Goal: Task Accomplishment & Management: Manage account settings

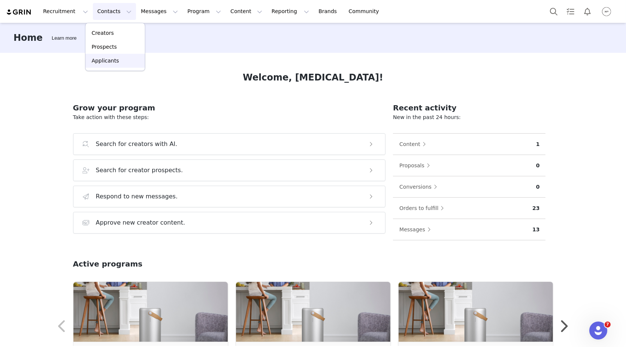
click at [111, 64] on p "Applicants" at bounding box center [104, 61] width 27 height 8
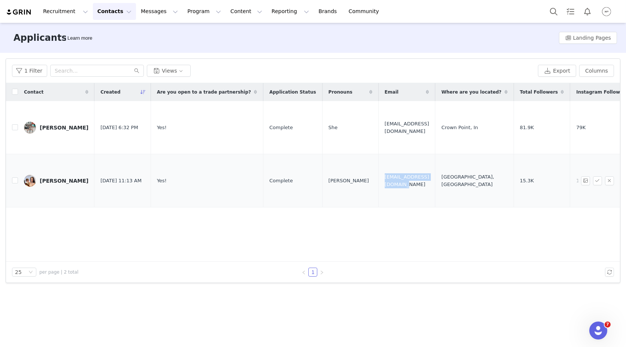
drag, startPoint x: 422, startPoint y: 179, endPoint x: 390, endPoint y: 176, distance: 32.3
click at [390, 176] on td "[EMAIL_ADDRESS][DOMAIN_NAME]" at bounding box center [406, 180] width 57 height 53
copy span "[EMAIL_ADDRESS][DOMAIN_NAME]"
drag, startPoint x: 93, startPoint y: 184, endPoint x: 41, endPoint y: 181, distance: 51.4
click at [41, 181] on td "[PERSON_NAME]" at bounding box center [56, 180] width 76 height 53
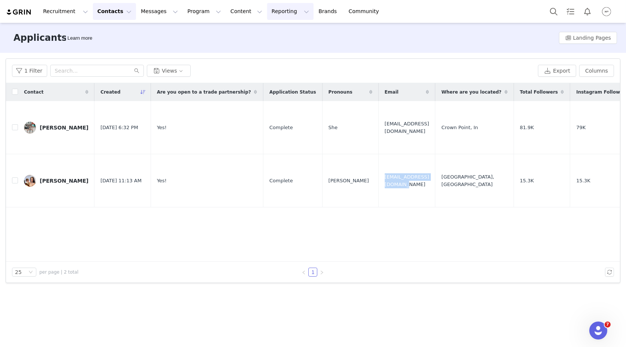
copy div "[PERSON_NAME]"
click at [45, 185] on link "[PERSON_NAME]" at bounding box center [56, 181] width 64 height 12
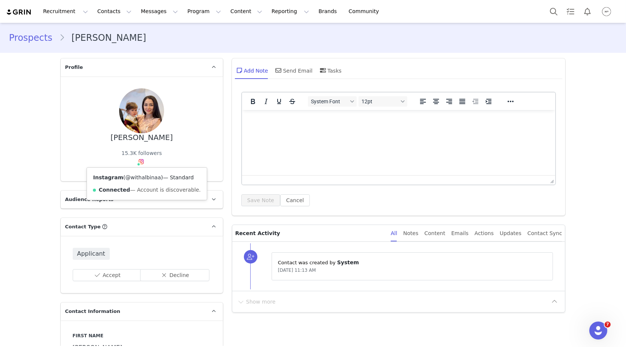
click at [137, 175] on link "@withalbinaa" at bounding box center [143, 178] width 36 height 6
